Goal: Information Seeking & Learning: Find specific fact

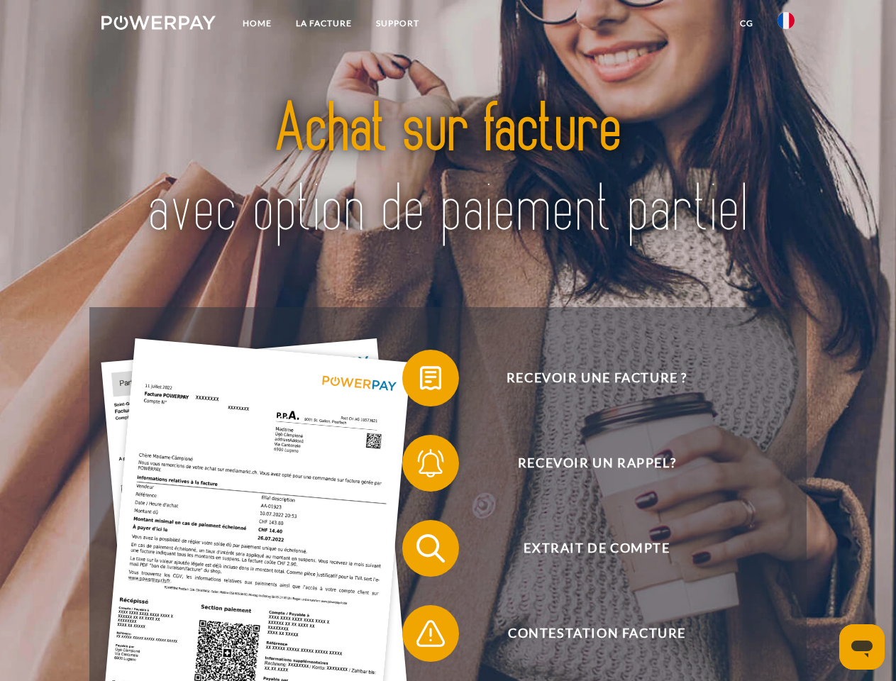
click at [158, 25] on img at bounding box center [158, 23] width 114 height 14
click at [786, 25] on img at bounding box center [785, 20] width 17 height 17
click at [746, 23] on link "CG" at bounding box center [747, 24] width 38 height 26
click at [420, 381] on span at bounding box center [409, 377] width 71 height 71
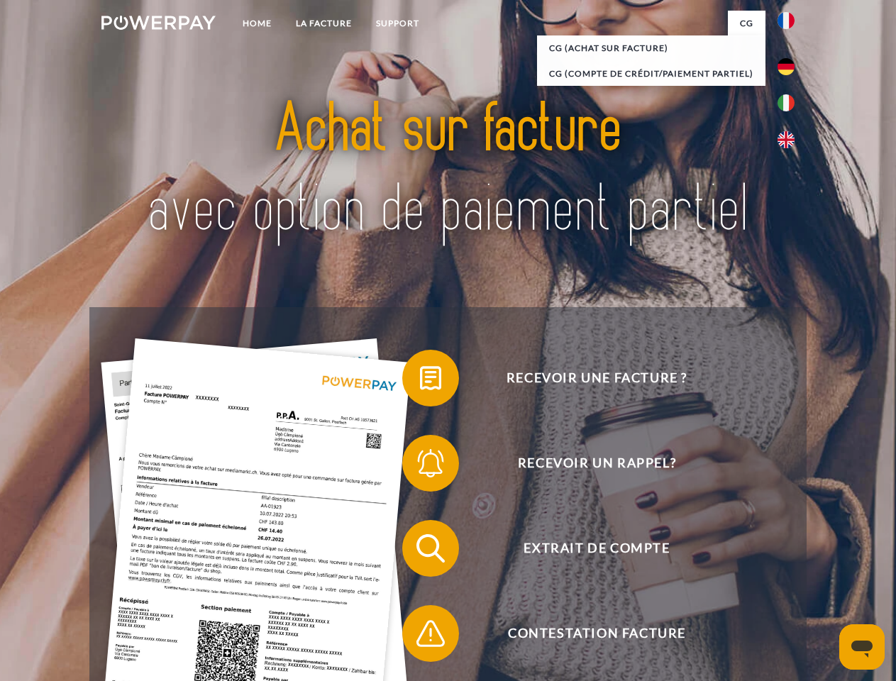
click at [420, 466] on span at bounding box center [409, 463] width 71 height 71
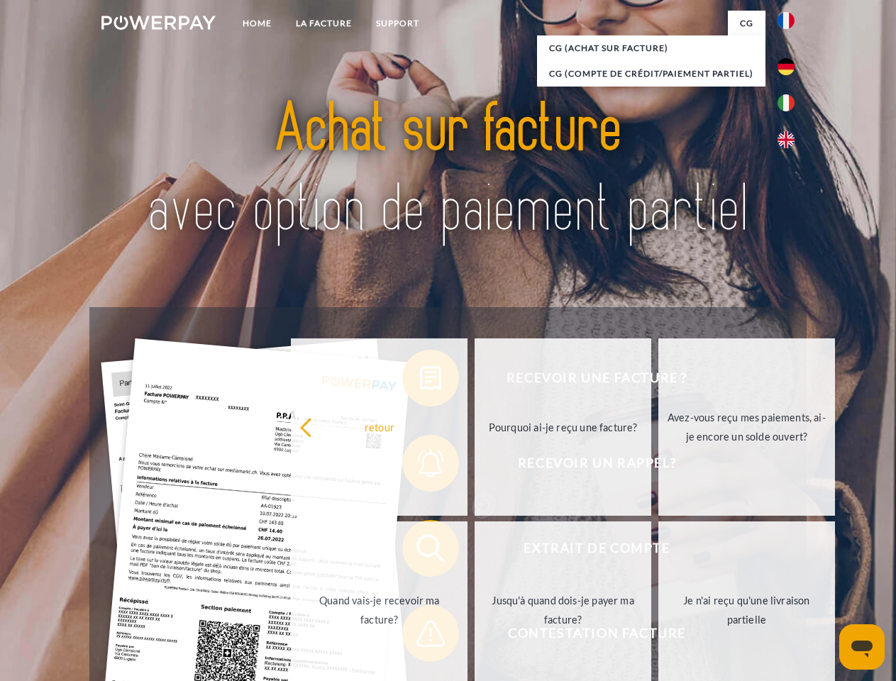
click at [474, 551] on link "Jusqu'à quand dois-je payer ma facture?" at bounding box center [562, 609] width 177 height 177
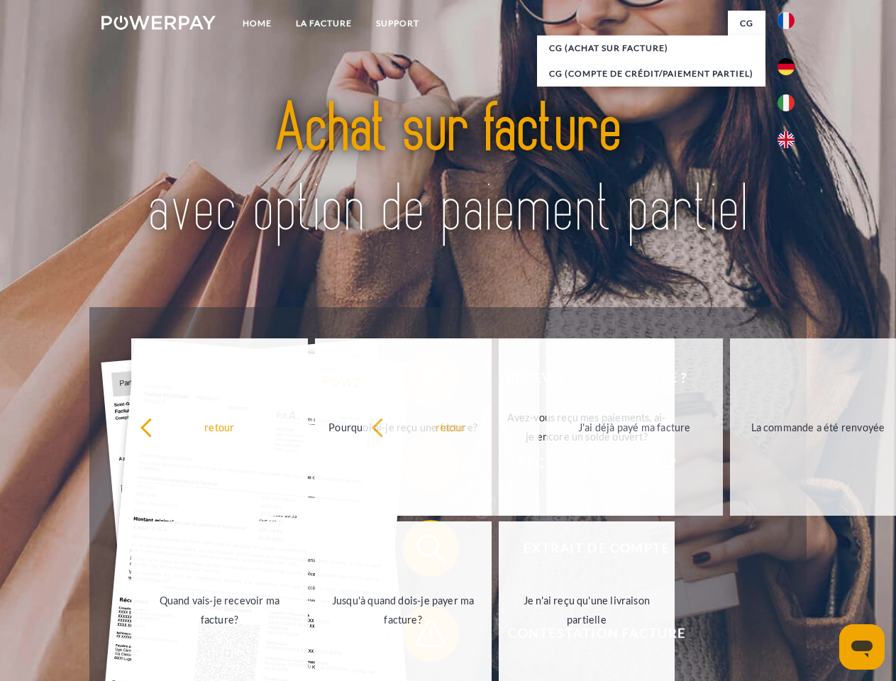
click at [420, 636] on span at bounding box center [409, 633] width 71 height 71
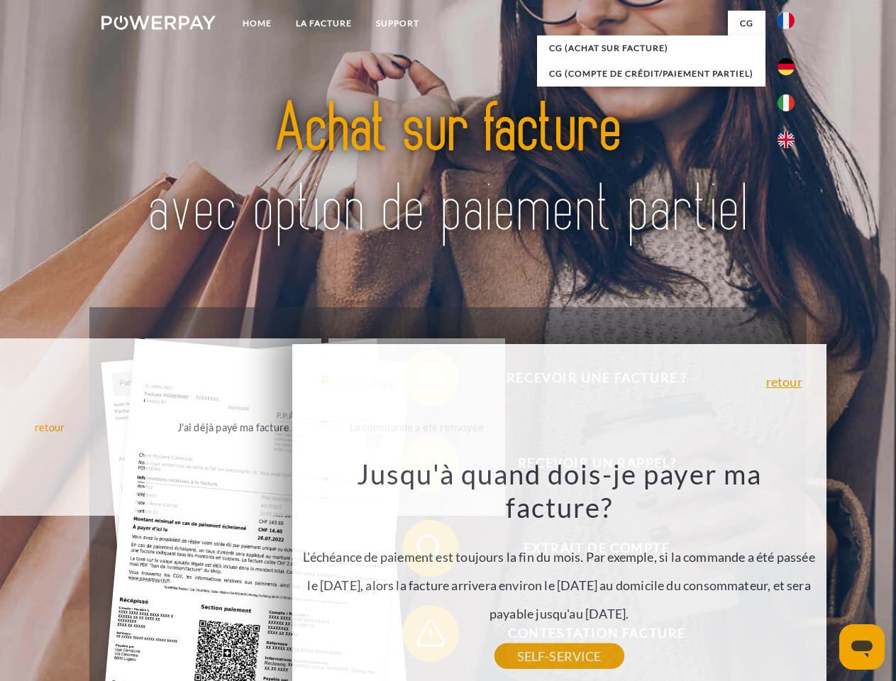
click at [862, 647] on icon "Ouvrir la fenêtre de messagerie" at bounding box center [861, 648] width 21 height 17
